Goal: Complete application form

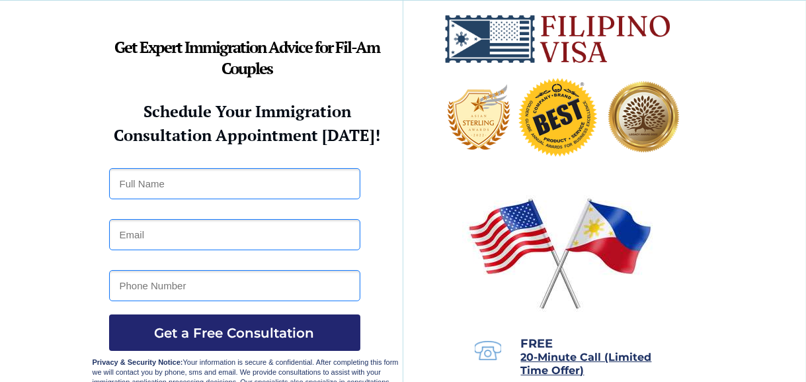
scroll to position [110, 0]
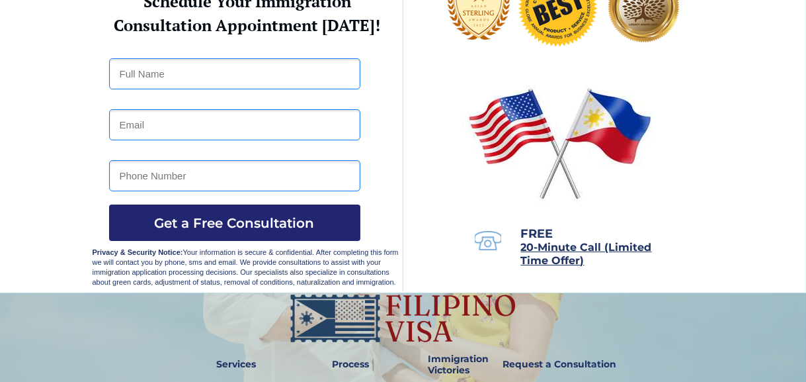
click at [234, 56] on div at bounding box center [404, 92] width 622 height 402
click at [183, 75] on input "text" at bounding box center [234, 73] width 251 height 31
type input "Teresita Perea Verano"
click at [188, 134] on input "email" at bounding box center [234, 124] width 251 height 31
click at [208, 107] on div at bounding box center [404, 92] width 622 height 402
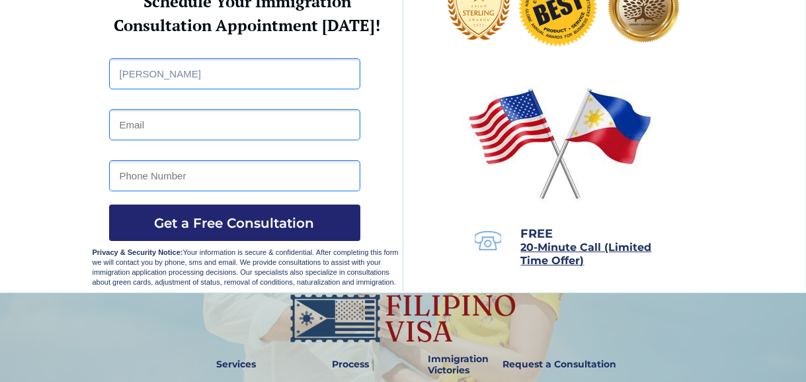
click at [181, 132] on input "email" at bounding box center [234, 124] width 251 height 31
type input "lewisbacorro90@gmail.com"
click at [333, 181] on input "tel" at bounding box center [234, 175] width 251 height 31
type input "09610909560"
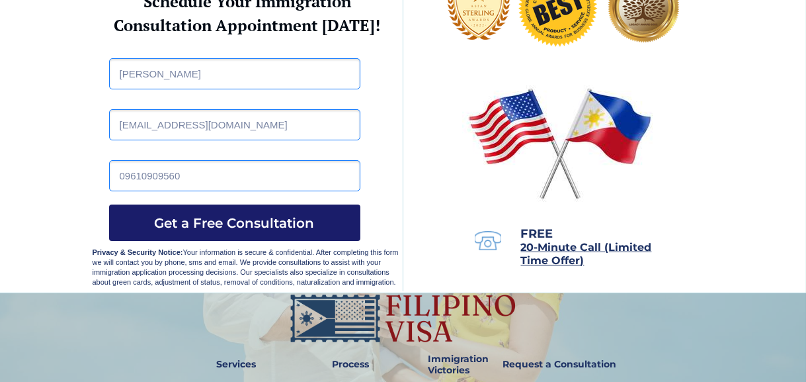
click at [284, 216] on span "Get a Free Consultation" at bounding box center [234, 223] width 251 height 16
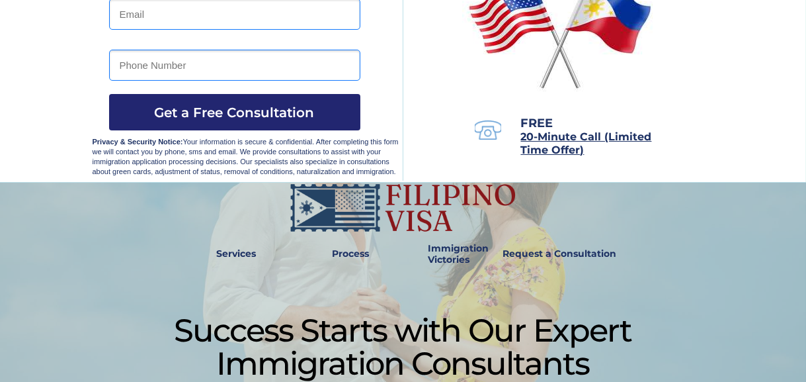
scroll to position [110, 0]
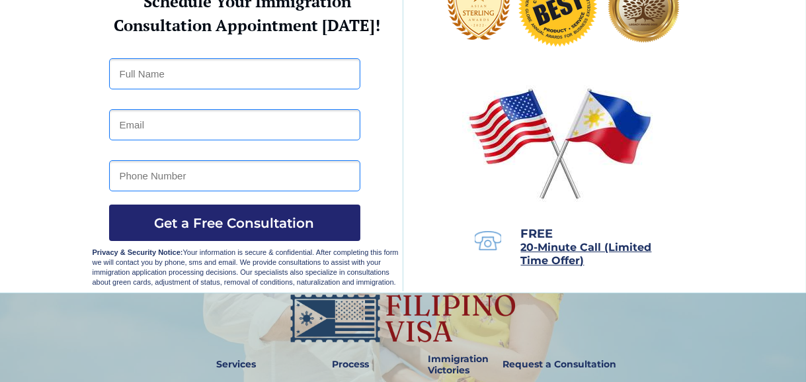
click at [196, 168] on input "tel" at bounding box center [234, 175] width 251 height 31
type input "09610909560"
click at [181, 126] on input "email" at bounding box center [234, 124] width 251 height 31
type input "lewisbacorro90@gmail.com"
click at [163, 81] on input "text" at bounding box center [234, 73] width 251 height 31
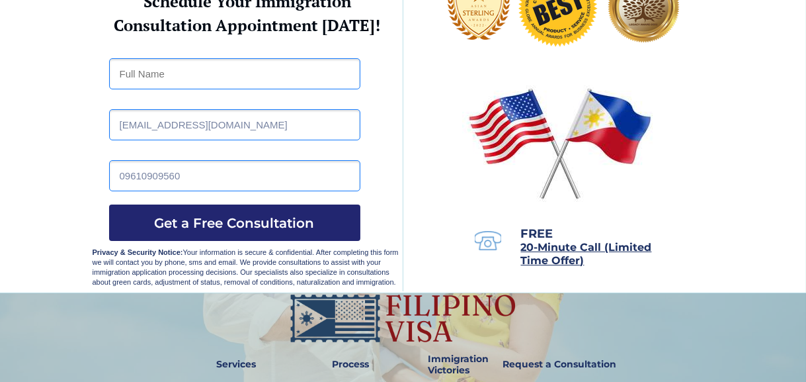
click at [163, 81] on input "text" at bounding box center [234, 73] width 251 height 31
type input "Teresita Perea Verano"
click at [262, 213] on button "Get a Free Consultation" at bounding box center [234, 222] width 251 height 36
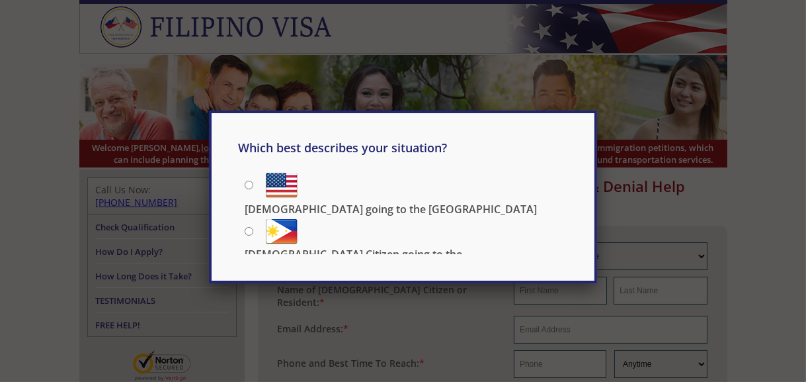
click at [247, 185] on input "Filipino going to the US" at bounding box center [249, 185] width 9 height 9
radio input "true"
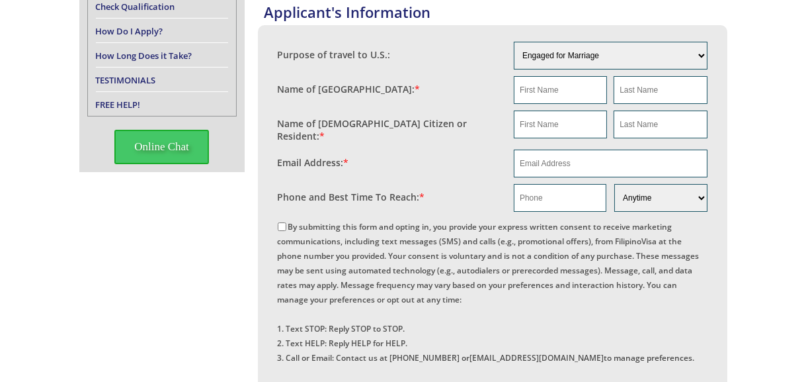
scroll to position [110, 0]
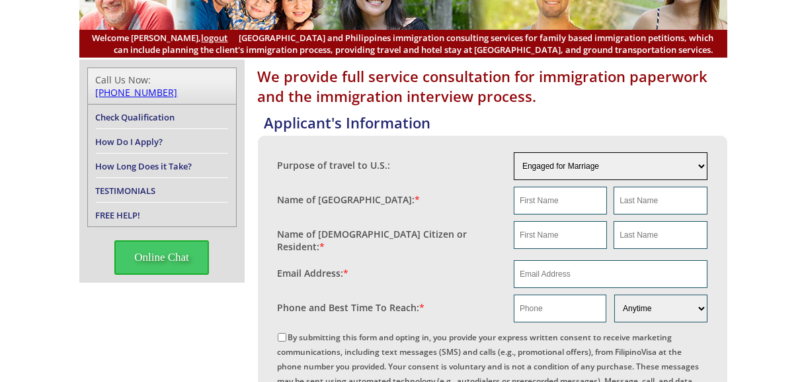
click at [592, 161] on select "Engaged for Marriage Already Married to U.S. Citizen / Resident For Short Term …" at bounding box center [611, 166] width 194 height 28
click at [653, 308] on select "Morning Afternoon Evening Weekend Anytime" at bounding box center [661, 308] width 93 height 28
click at [530, 202] on input "text" at bounding box center [560, 201] width 93 height 28
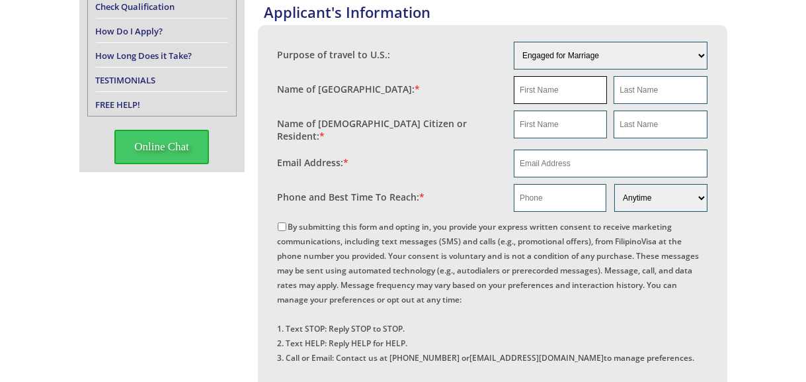
scroll to position [0, 0]
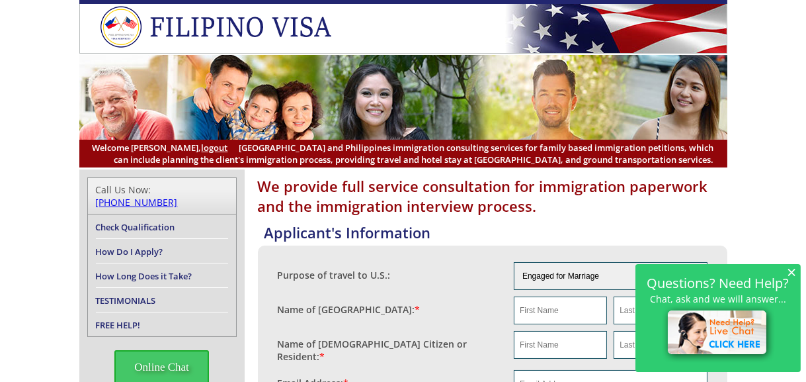
click at [790, 270] on span "×" at bounding box center [791, 271] width 9 height 11
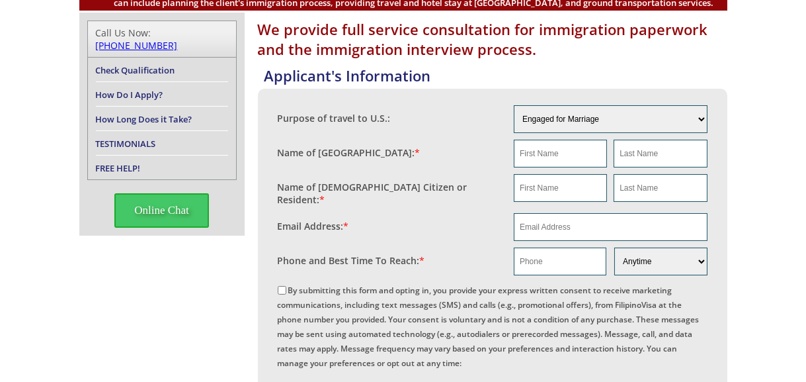
scroll to position [46, 0]
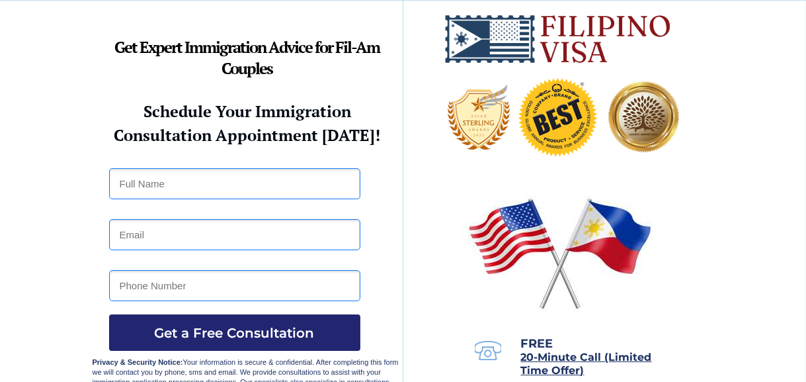
click at [256, 208] on div at bounding box center [404, 202] width 622 height 402
click at [254, 194] on input "text" at bounding box center [234, 183] width 251 height 31
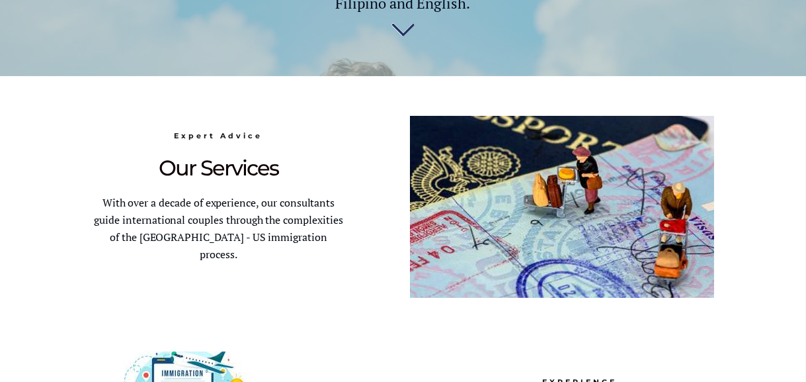
scroll to position [771, 0]
